Goal: Obtain resource: Obtain resource

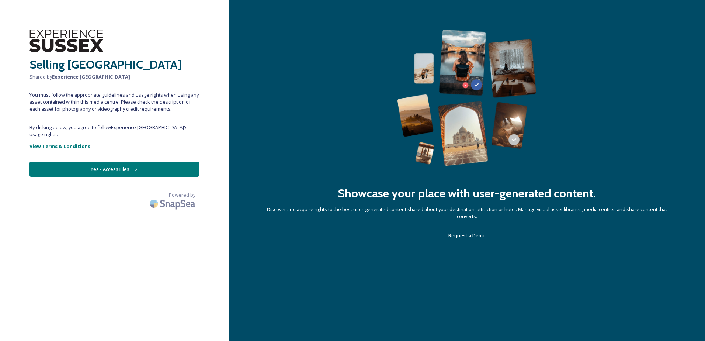
click at [106, 165] on button "Yes - Access Files" at bounding box center [114, 168] width 170 height 15
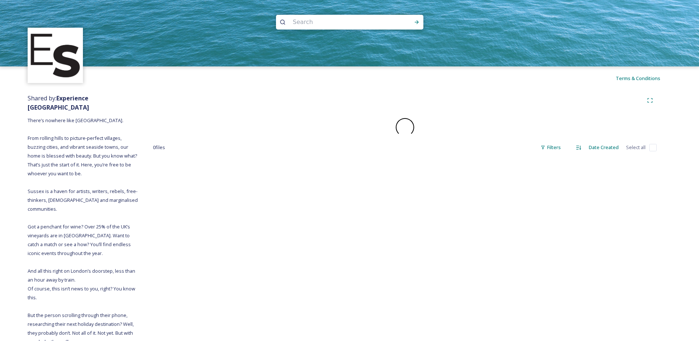
click at [85, 101] on strong "Experience [GEOGRAPHIC_DATA]" at bounding box center [59, 102] width 62 height 17
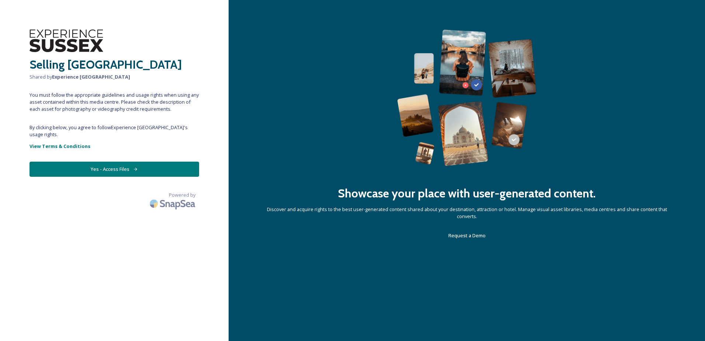
drag, startPoint x: 129, startPoint y: 159, endPoint x: 134, endPoint y: 158, distance: 5.3
click at [129, 161] on button "Yes - Access Files" at bounding box center [114, 168] width 170 height 15
click at [119, 161] on button "Yes - Access Files" at bounding box center [114, 168] width 170 height 15
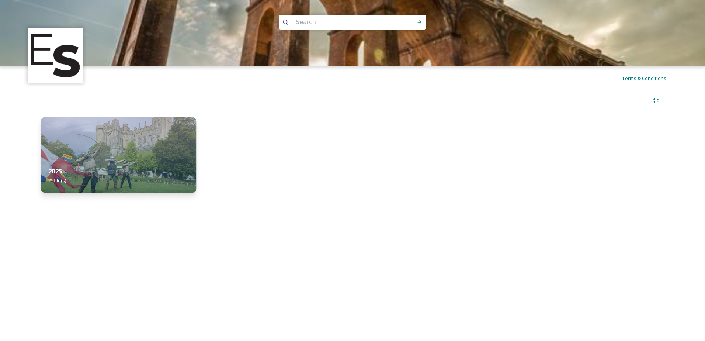
click at [141, 167] on div "2025 25 file(s)" at bounding box center [118, 176] width 155 height 34
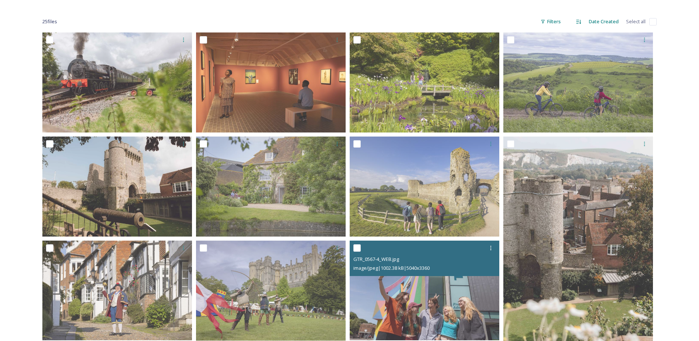
scroll to position [74, 0]
